Goal: Information Seeking & Learning: Learn about a topic

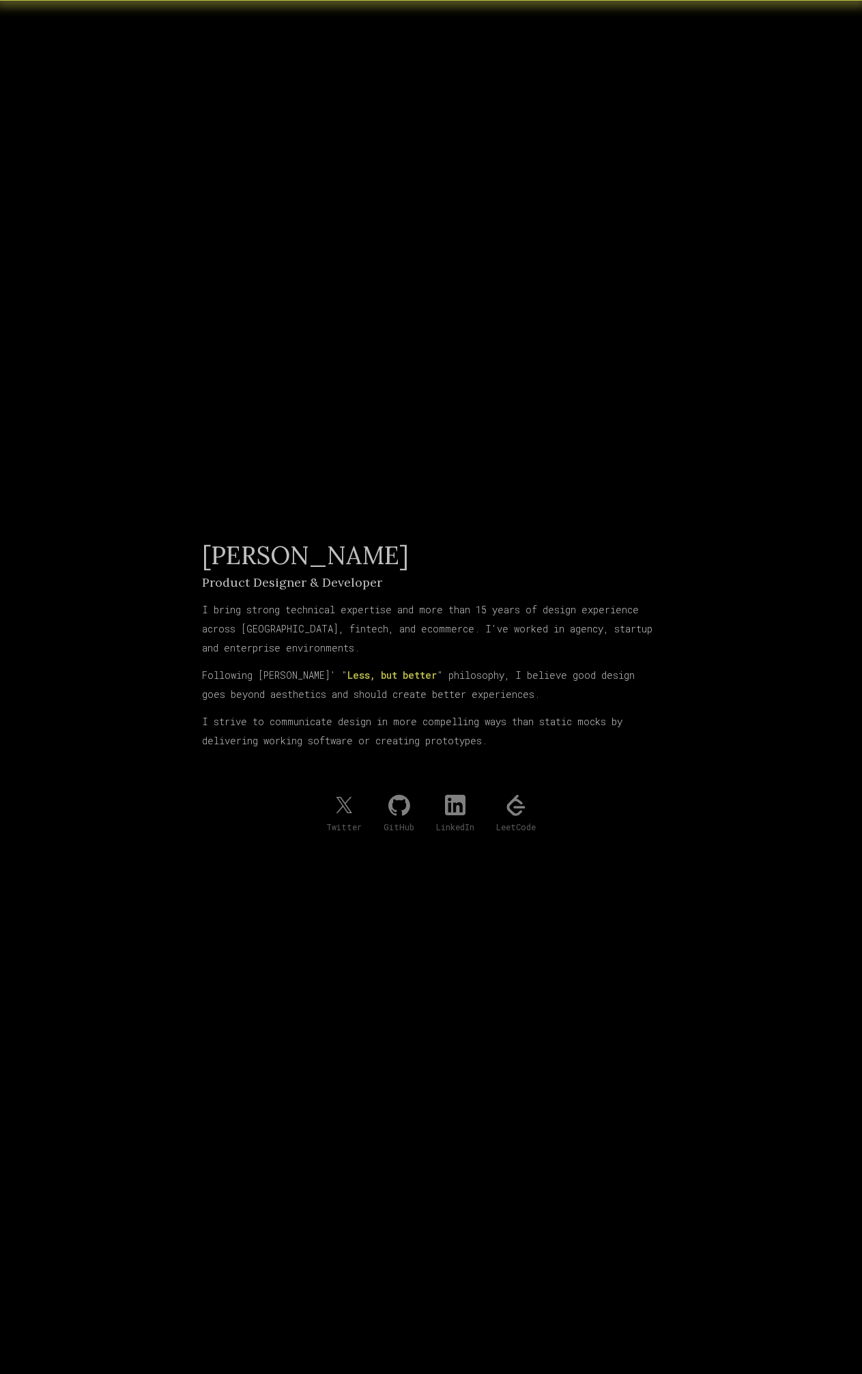
click at [402, 678] on span "Less, but better" at bounding box center [391, 675] width 89 height 13
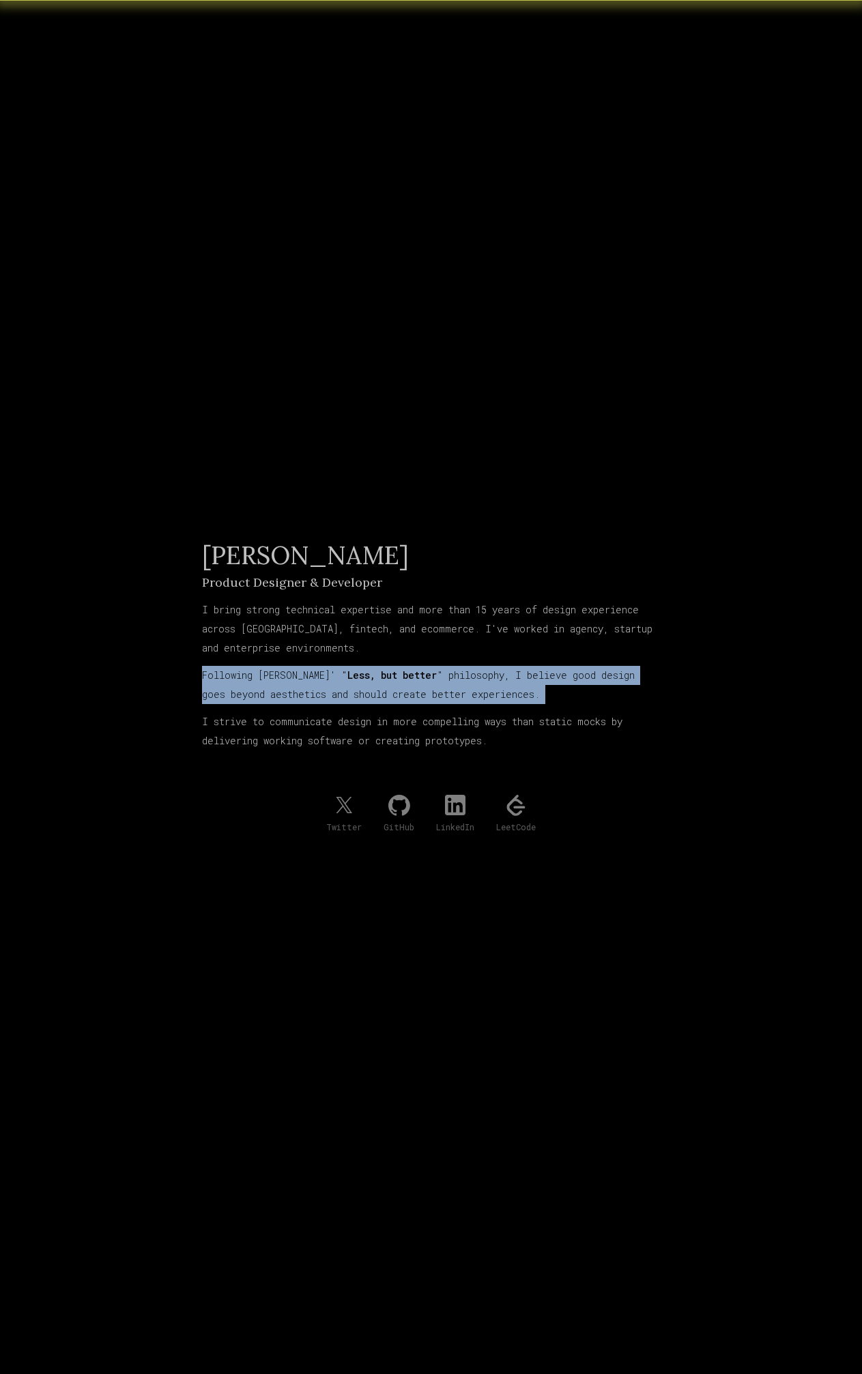
click at [402, 678] on span "Less, but better" at bounding box center [391, 675] width 89 height 13
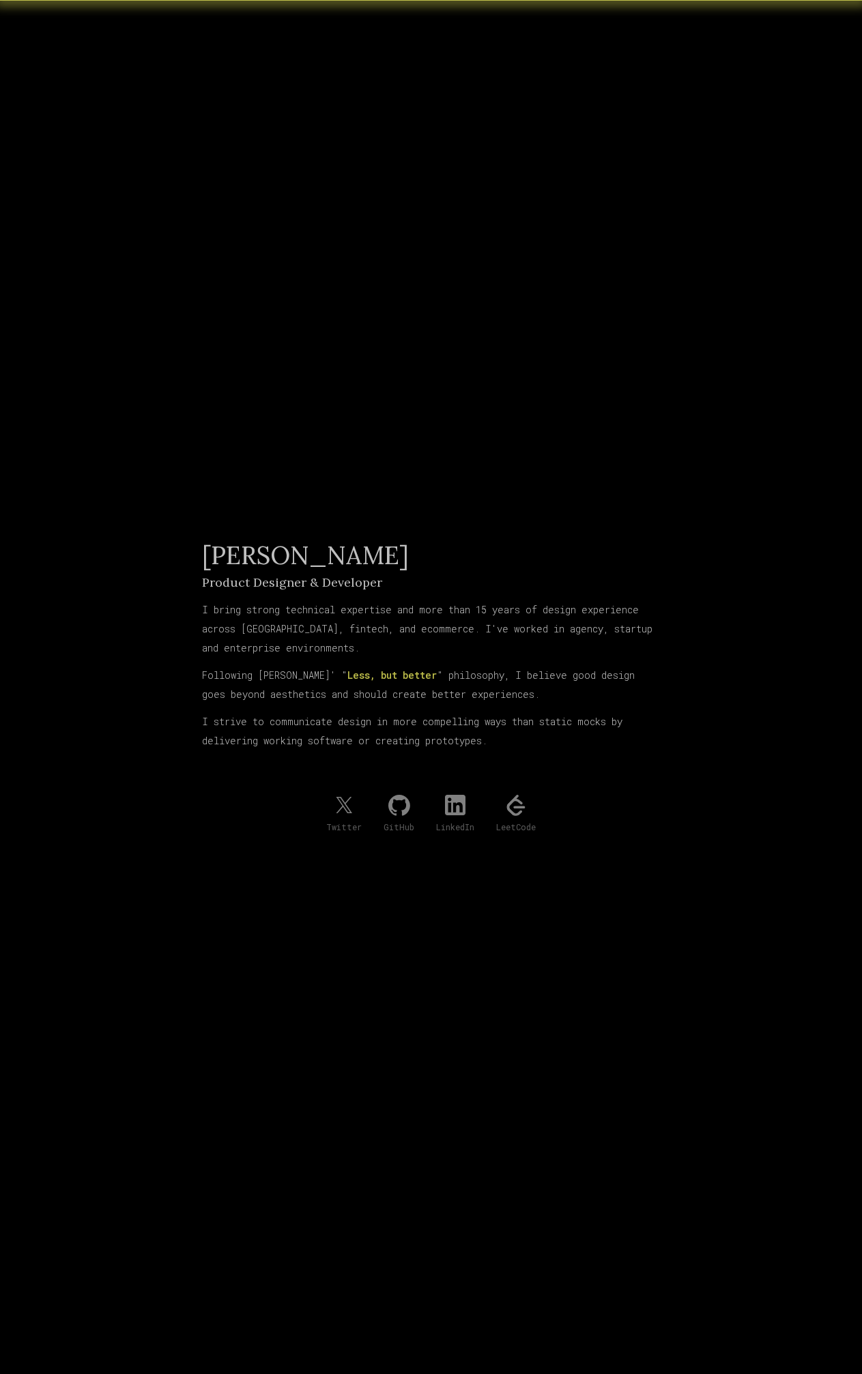
click at [586, 482] on div "[PERSON_NAME] Product Designer & Developer I bring strong technical expertise a…" at bounding box center [431, 687] width 459 height 1374
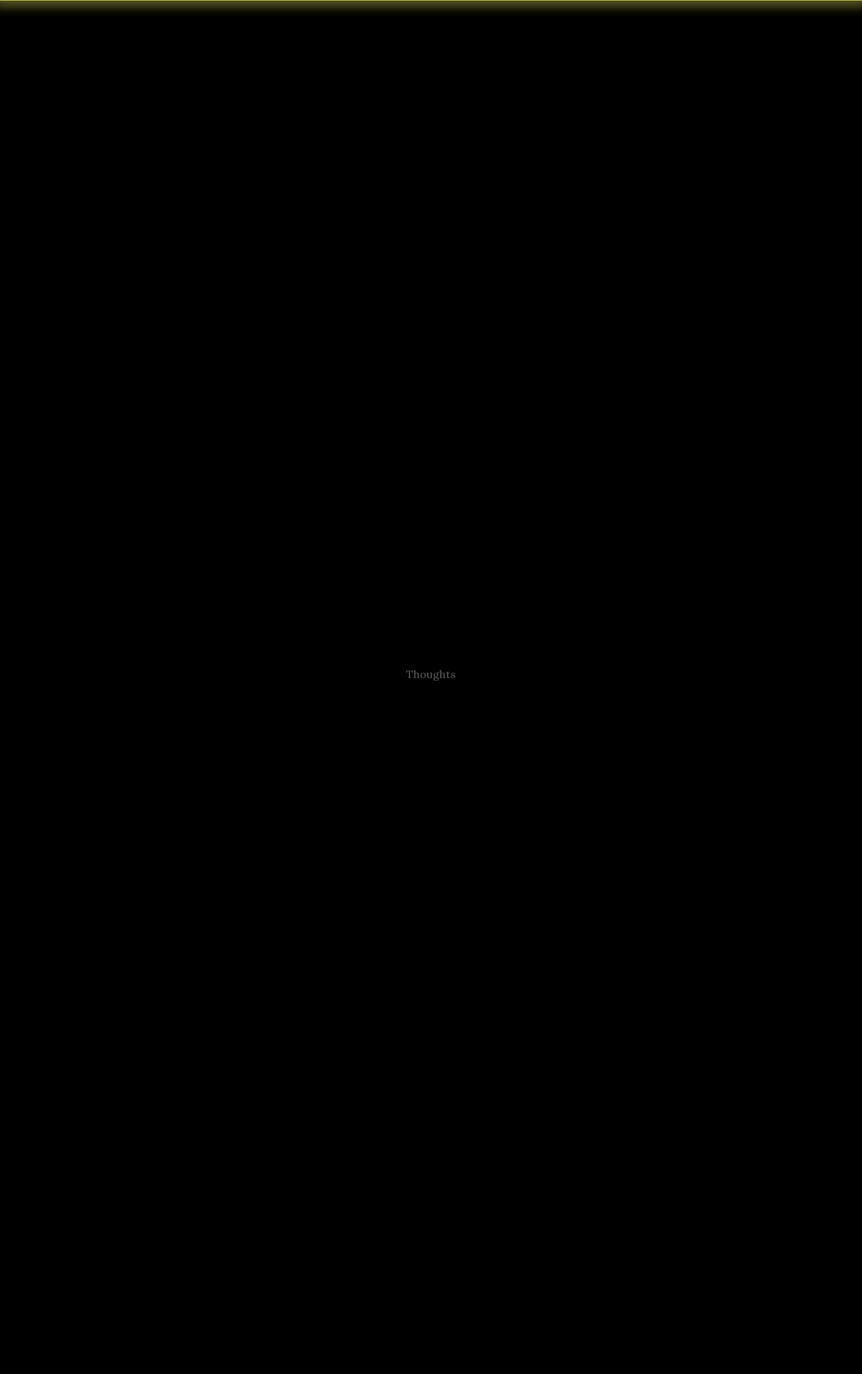
scroll to position [5498, 0]
click at [293, 682] on link "Navigating Challenges" at bounding box center [259, 685] width 115 height 13
